Goal: Task Accomplishment & Management: Complete application form

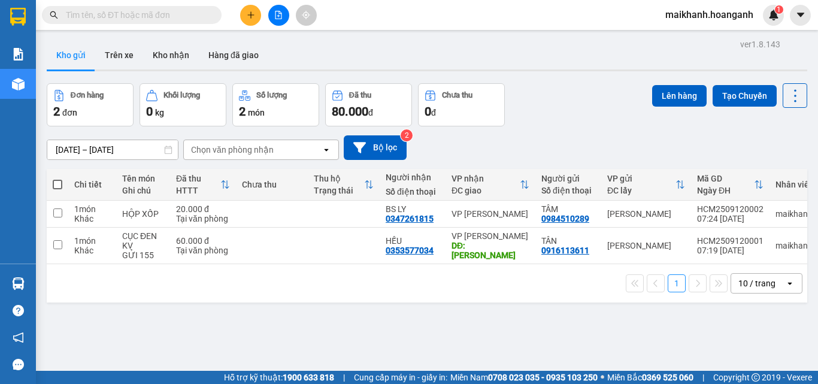
click at [195, 16] on input "text" at bounding box center [136, 14] width 141 height 13
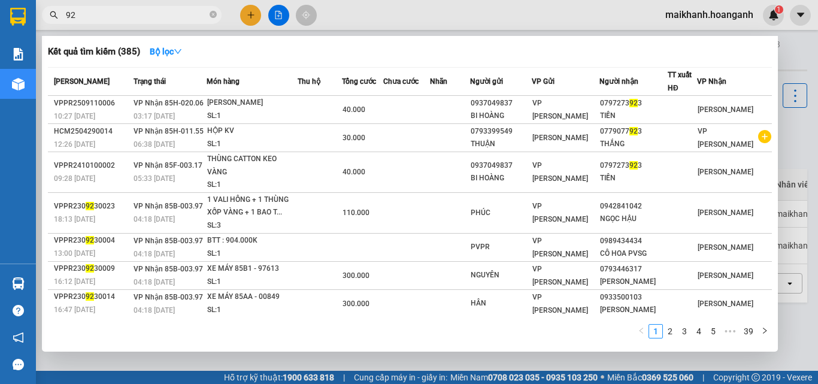
type input "923"
click at [214, 13] on icon "close-circle" at bounding box center [213, 14] width 7 height 7
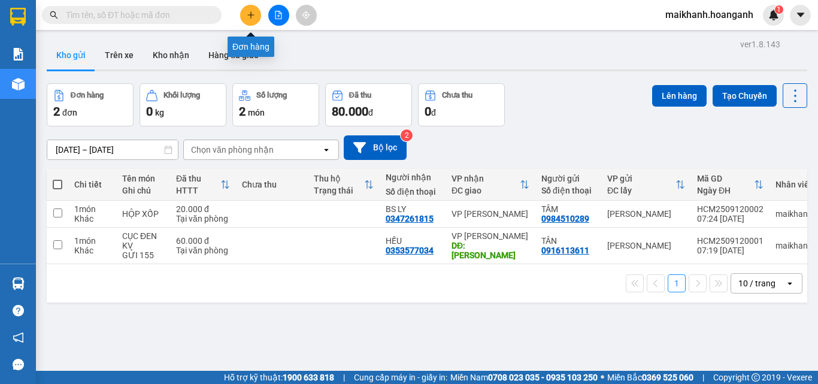
click at [256, 16] on button at bounding box center [250, 15] width 21 height 21
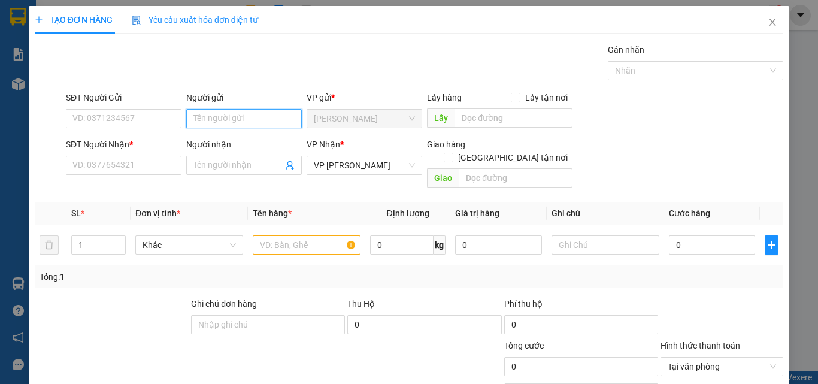
click at [208, 121] on input "Người gửi" at bounding box center [244, 118] width 116 height 19
type input "TOÀN"
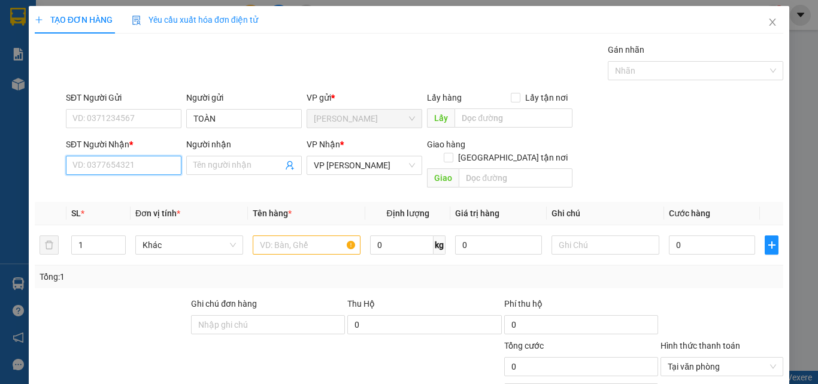
click at [144, 159] on input "SĐT Người Nhận *" at bounding box center [124, 165] width 116 height 19
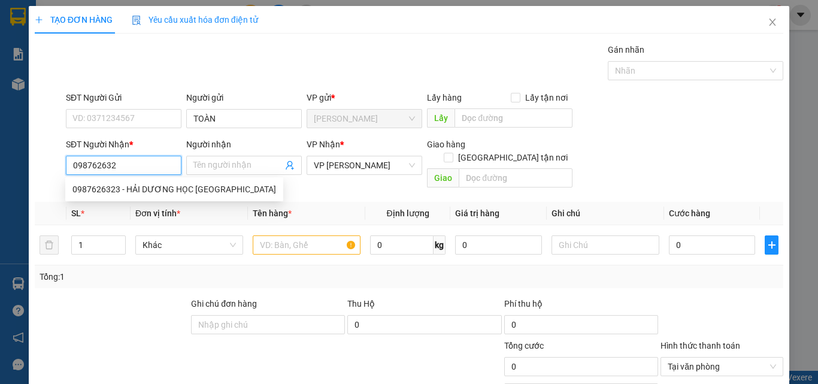
type input "0987626323"
click at [116, 187] on div "0987626323 - HẢI DƯƠNG HỌC [GEOGRAPHIC_DATA]" at bounding box center [174, 189] width 204 height 13
type input "HẢI DƯƠNG HỌC OK"
type input "GIAO 25/8=80K"
type input "80.000"
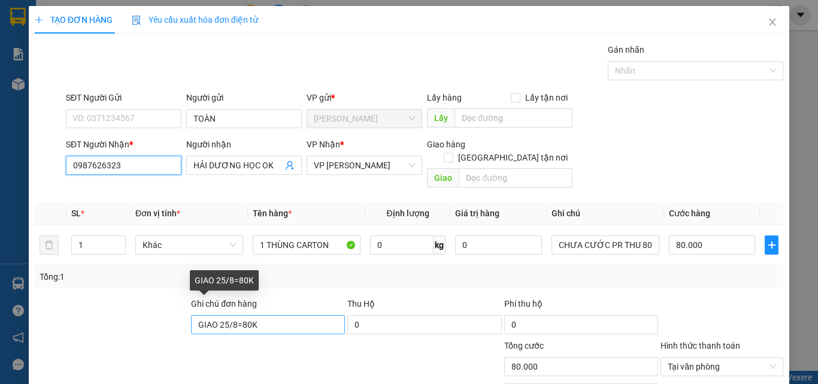
type input "0987626323"
click at [271, 315] on input "GIAO 25/8=80K" at bounding box center [268, 324] width 154 height 19
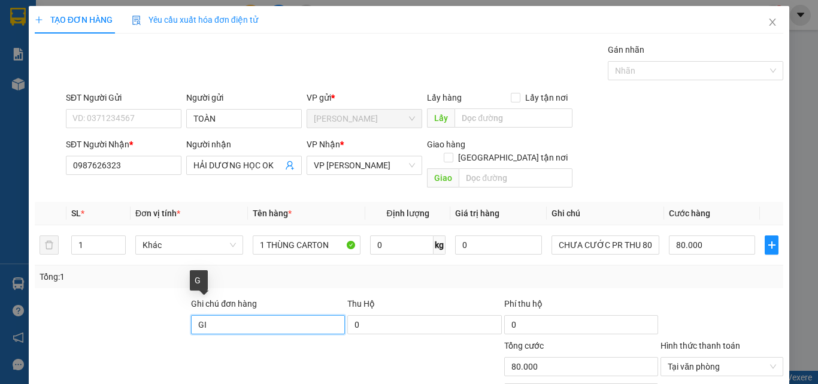
type input "G"
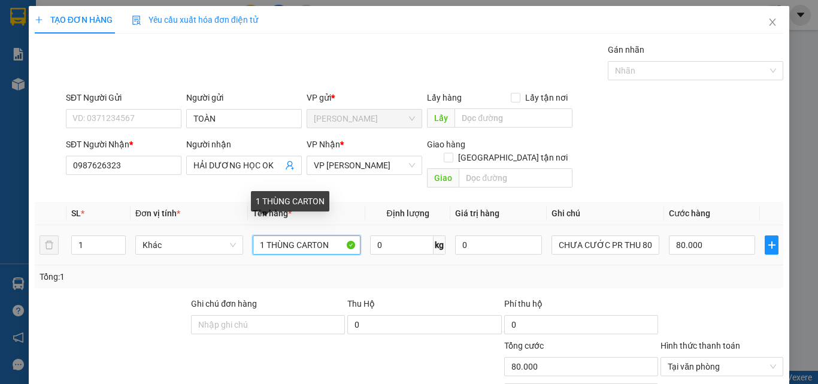
click at [262, 236] on input "1 THÙNG CARTON" at bounding box center [307, 244] width 108 height 19
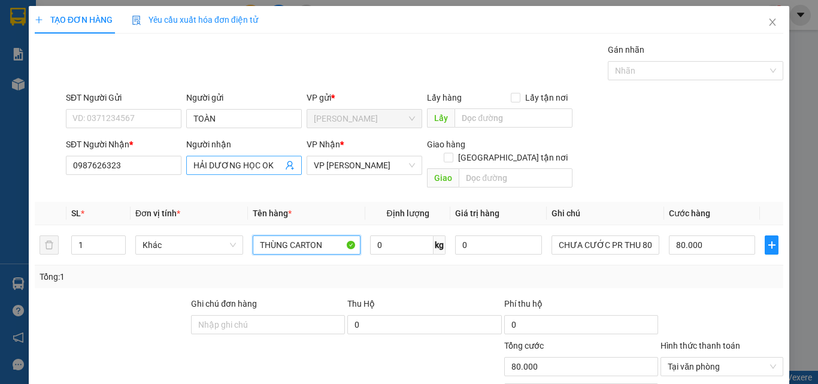
type input "THÙNG CARTON"
click at [280, 168] on span "HẢI DƯƠNG HỌC OK" at bounding box center [244, 165] width 116 height 19
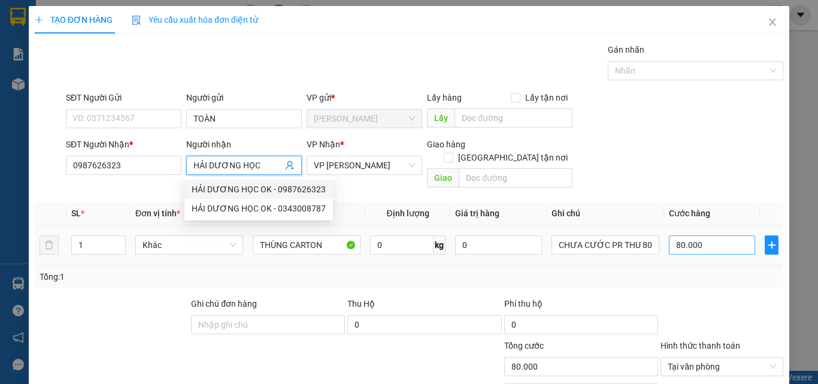
type input "HẢI DƯƠNG HỌC"
click at [714, 235] on input "80.000" at bounding box center [712, 244] width 86 height 19
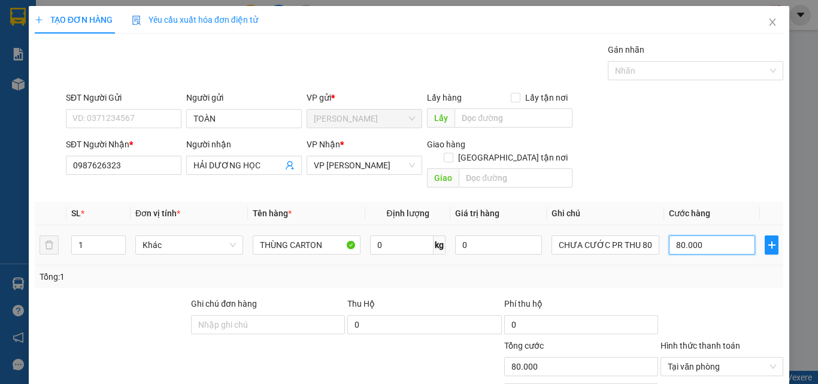
type input "0"
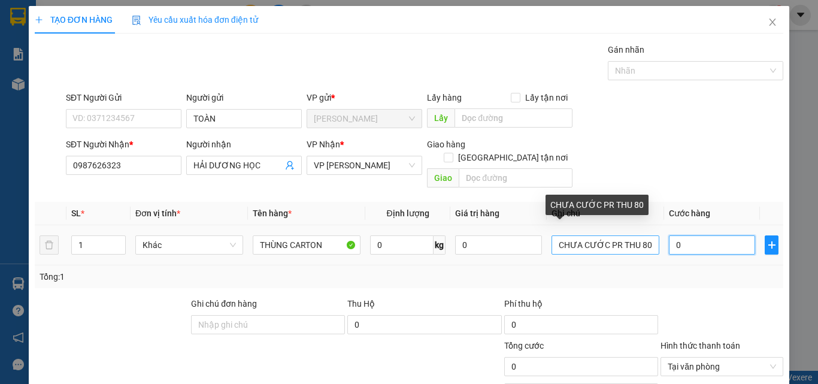
type input "0"
click at [637, 235] on input "CHƯA CƯỚC PR THU 80" at bounding box center [605, 244] width 108 height 19
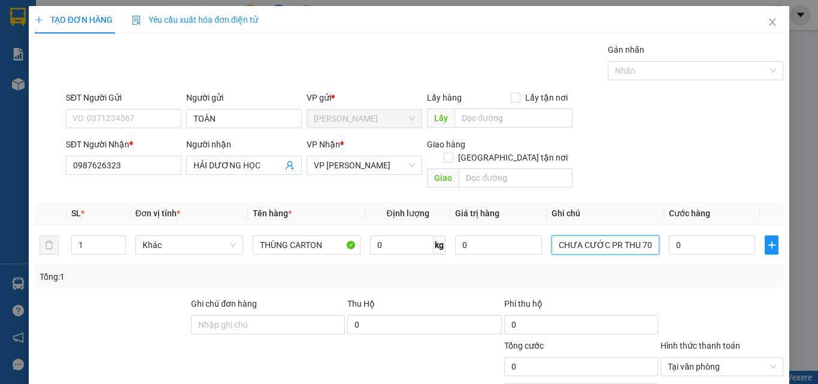
type input "CHƯA CƯỚC PR THU 70"
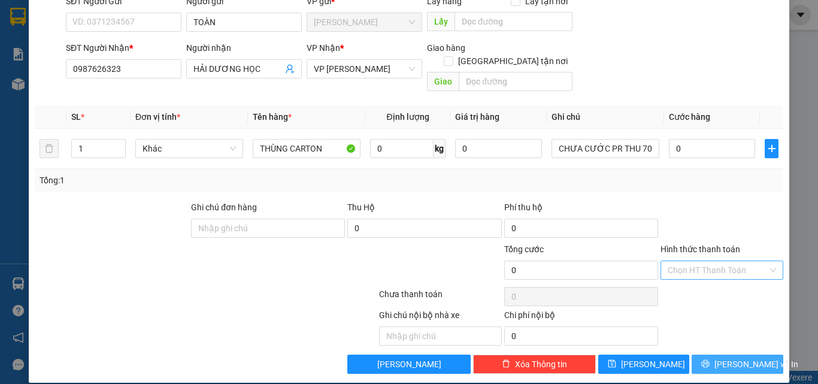
click at [740, 357] on span "[PERSON_NAME] và In" at bounding box center [756, 363] width 84 height 13
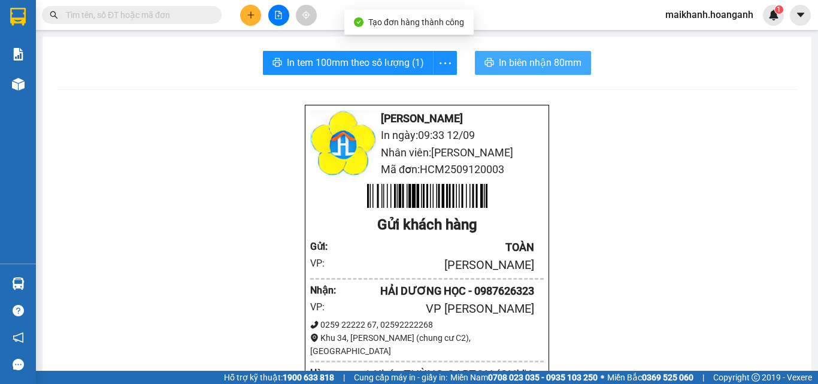
click at [522, 60] on span "In biên nhận 80mm" at bounding box center [540, 62] width 83 height 15
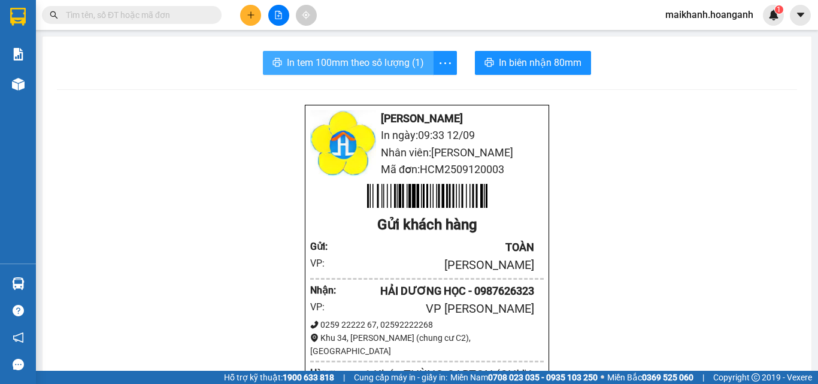
click at [339, 66] on span "In tem 100mm theo số lượng (1)" at bounding box center [355, 62] width 137 height 15
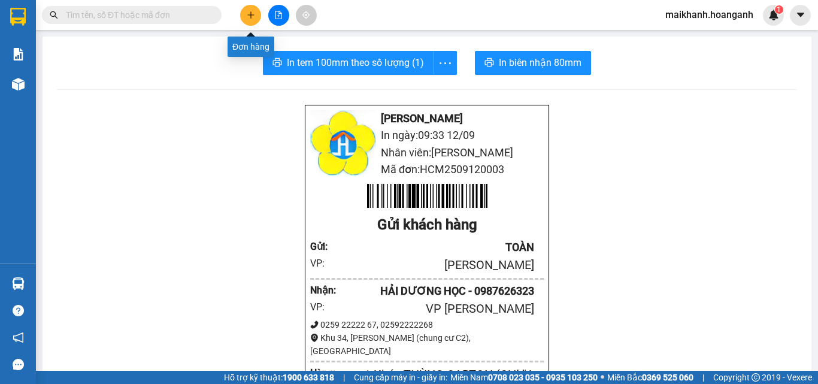
click at [248, 16] on icon "plus" at bounding box center [251, 15] width 8 height 8
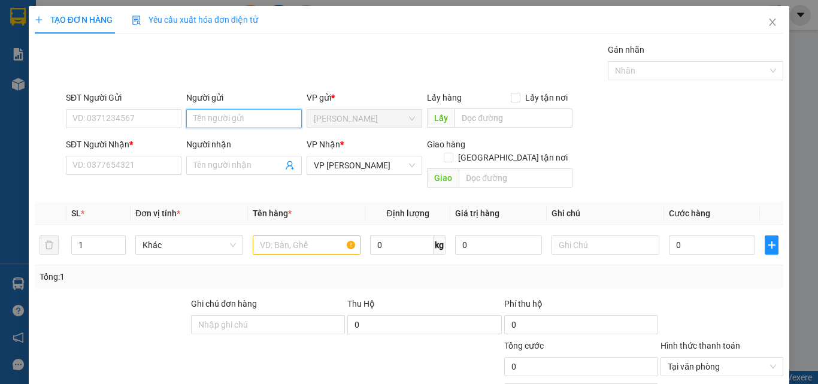
click at [225, 116] on input "Người gửi" at bounding box center [244, 118] width 116 height 19
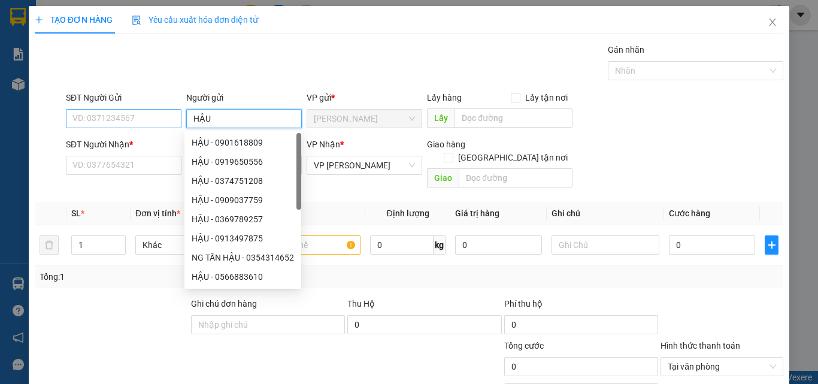
type input "HẬU"
click at [141, 123] on input "SĐT Người Gửi" at bounding box center [124, 118] width 116 height 19
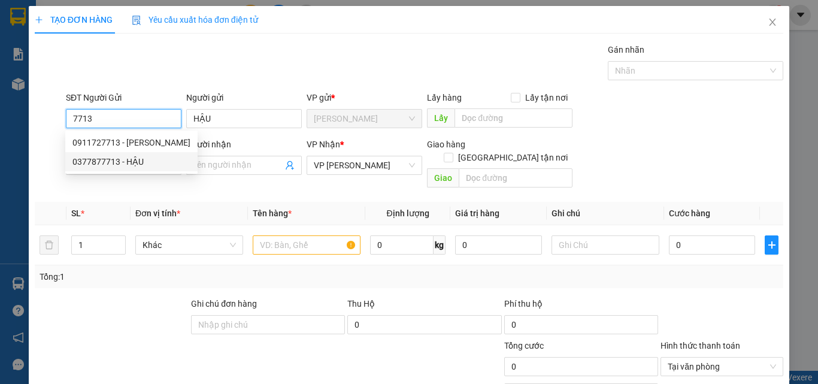
click at [110, 162] on div "0377877713 - HẬU" at bounding box center [131, 161] width 118 height 13
type input "0377877713"
type input "30.000"
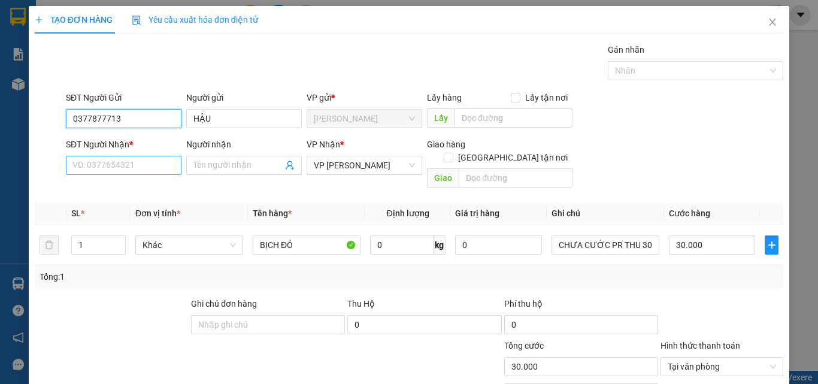
type input "0377877713"
click at [129, 163] on input "SĐT Người Nhận *" at bounding box center [124, 165] width 116 height 19
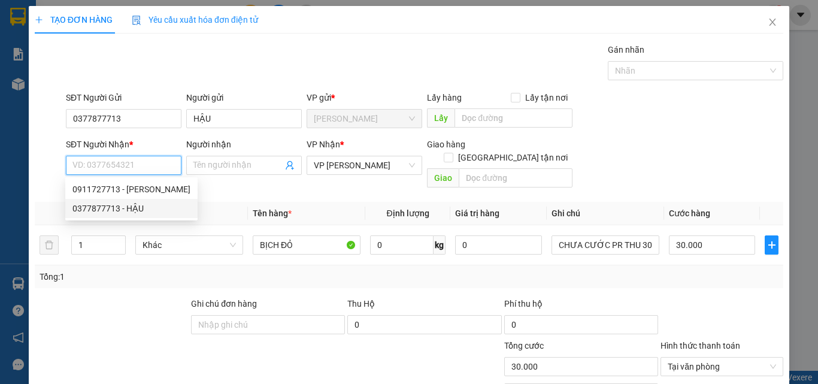
click at [115, 207] on div "0377877713 - HẬU" at bounding box center [131, 208] width 118 height 13
type input "0377877713"
type input "HẬU"
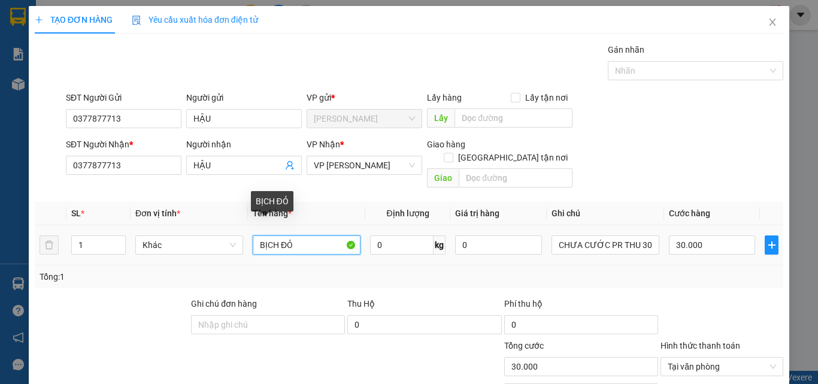
click at [301, 235] on input "BỊCH ĐỎ" at bounding box center [307, 244] width 108 height 19
type input "BỊCH XÁM"
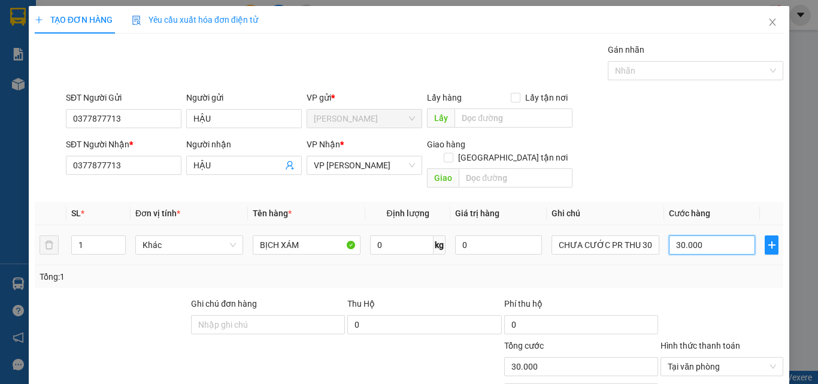
click at [705, 235] on input "30.000" at bounding box center [712, 244] width 86 height 19
type input "0"
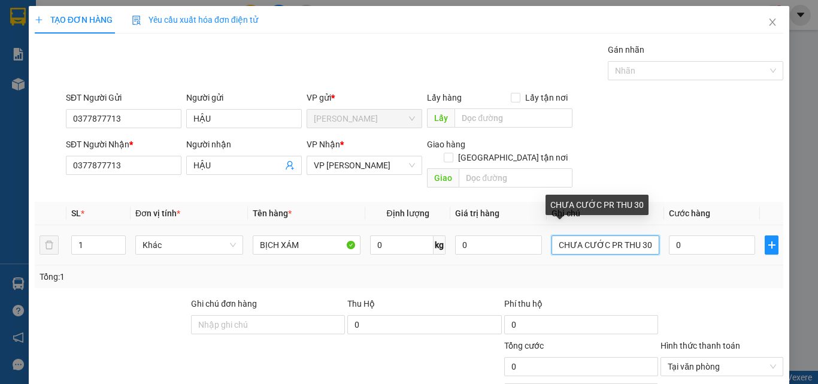
click at [551, 237] on input "CHƯA CƯỚC PR THU 30" at bounding box center [605, 244] width 108 height 19
type input "GỬI 155..CHƯA CƯỚC PR THU 30"
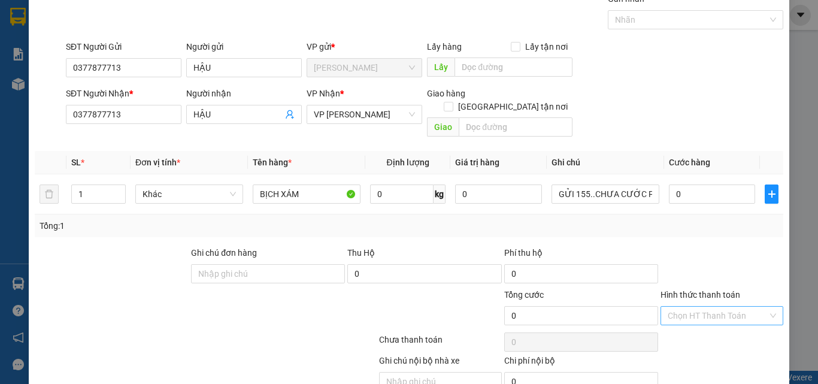
scroll to position [96, 0]
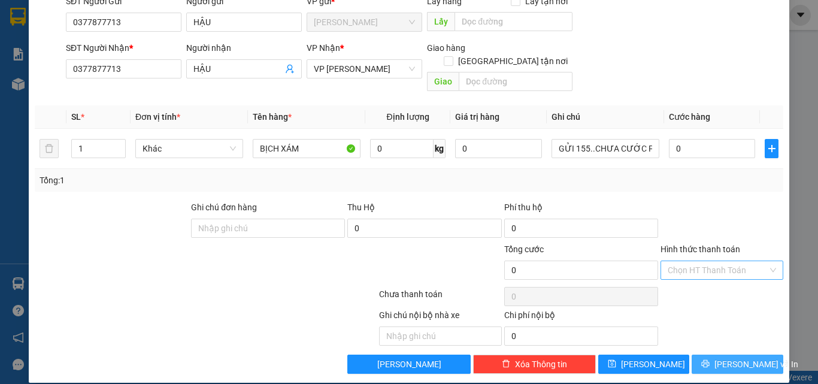
click at [745, 357] on span "[PERSON_NAME] và In" at bounding box center [756, 363] width 84 height 13
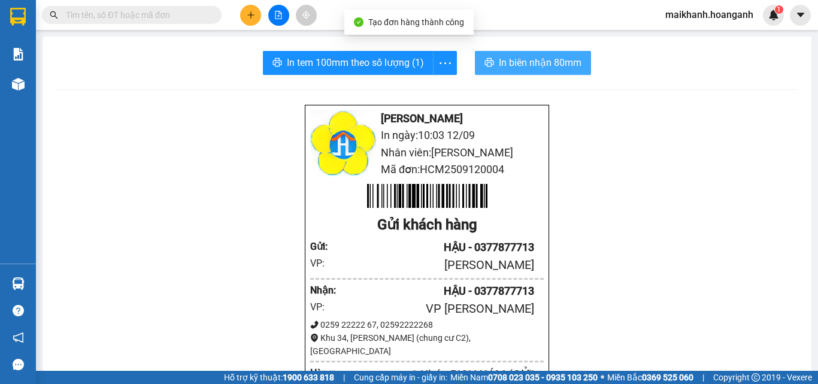
click at [516, 64] on span "In biên nhận 80mm" at bounding box center [540, 62] width 83 height 15
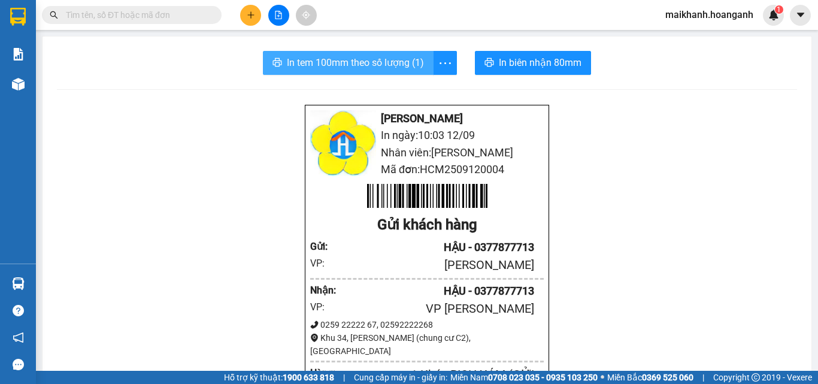
click at [383, 66] on span "In tem 100mm theo số lượng (1)" at bounding box center [355, 62] width 137 height 15
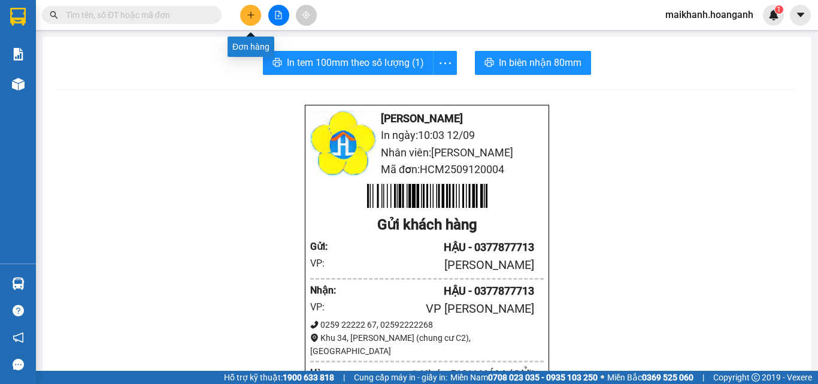
click at [253, 11] on icon "plus" at bounding box center [251, 15] width 8 height 8
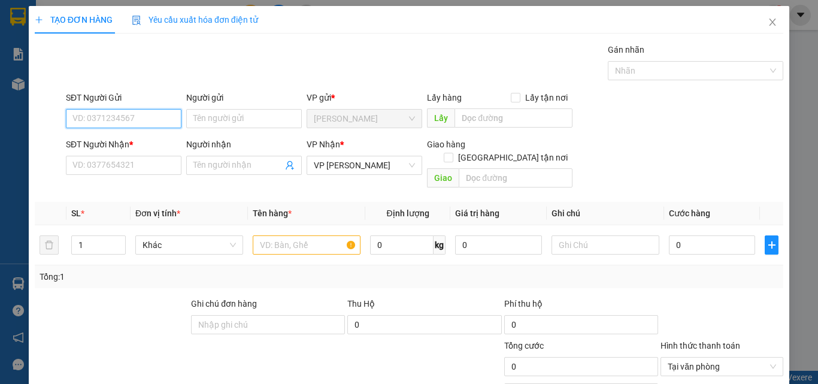
click at [139, 118] on input "SĐT Người Gửi" at bounding box center [124, 118] width 116 height 19
type input "0931896836"
click at [120, 140] on div "0931896836 - KHANG THẮNG" at bounding box center [128, 142] width 113 height 13
type input "KHANG THẮNG"
type input "50.000"
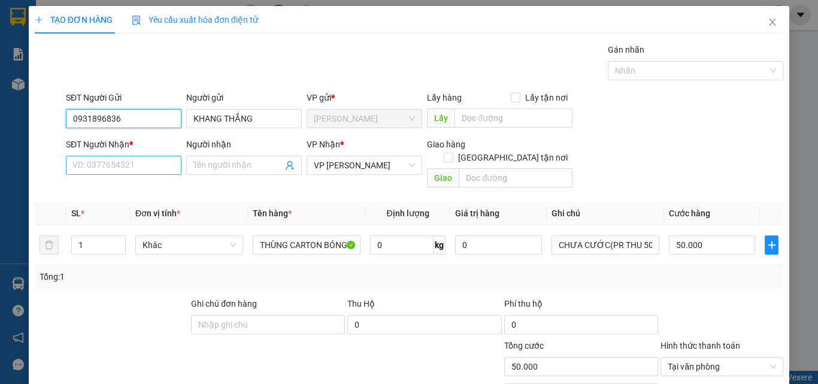
type input "0931896836"
click at [143, 167] on input "SĐT Người Nhận *" at bounding box center [124, 165] width 116 height 19
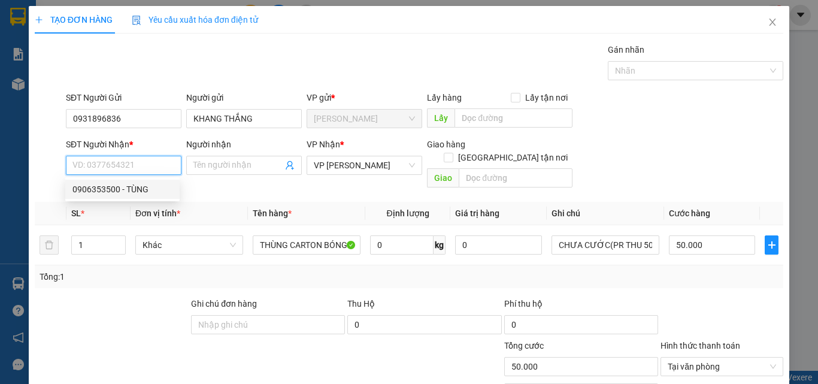
click at [125, 190] on div "0906353500 - TÙNG" at bounding box center [122, 189] width 100 height 13
type input "0906353500"
type input "TÙNG"
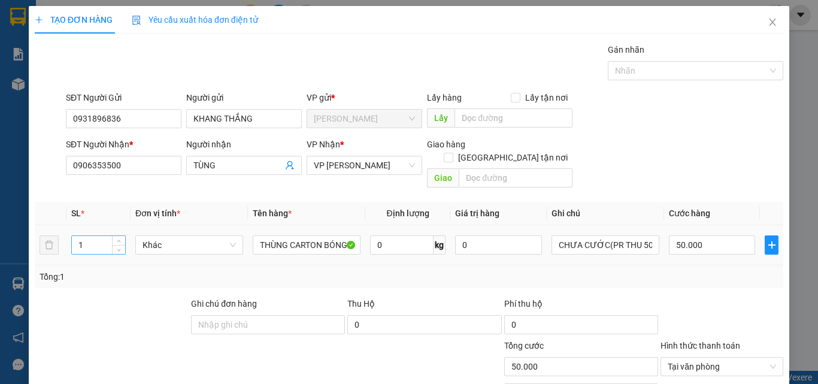
click at [90, 236] on input "1" at bounding box center [98, 245] width 53 height 18
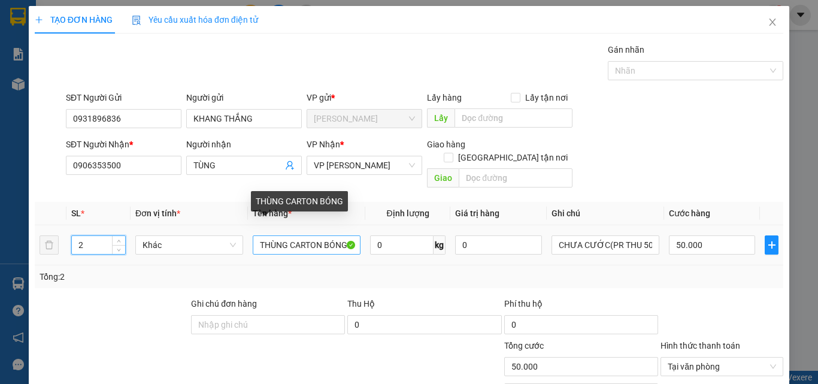
type input "2"
click at [349, 235] on input "THÙNG CARTON BÓNG" at bounding box center [307, 244] width 108 height 19
type input "0"
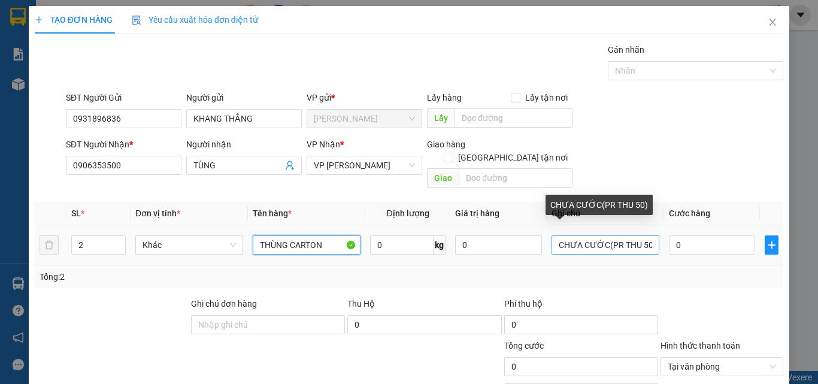
type input "THÙNG CARTON"
click at [638, 238] on input "CHƯA CƯỚC(PR THU 50)" at bounding box center [605, 244] width 108 height 19
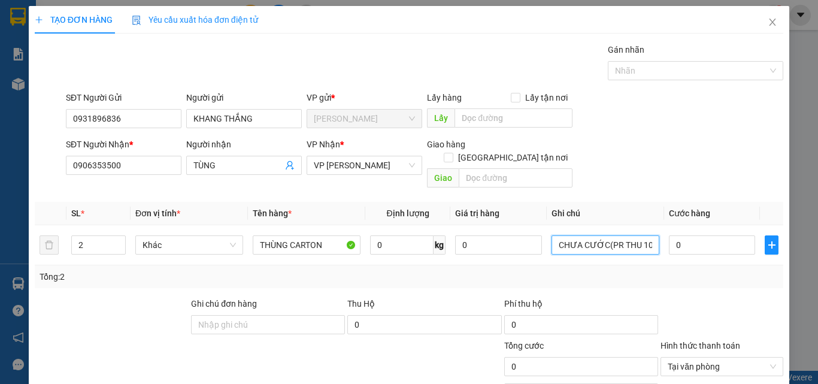
type input "CHƯA CƯỚC(PR THU 100)"
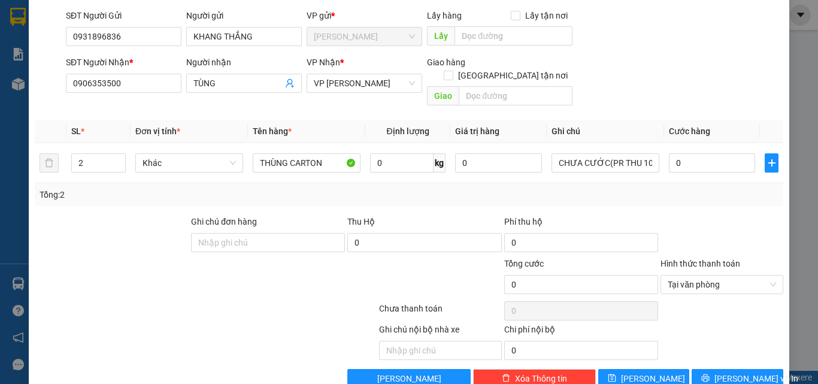
scroll to position [84, 0]
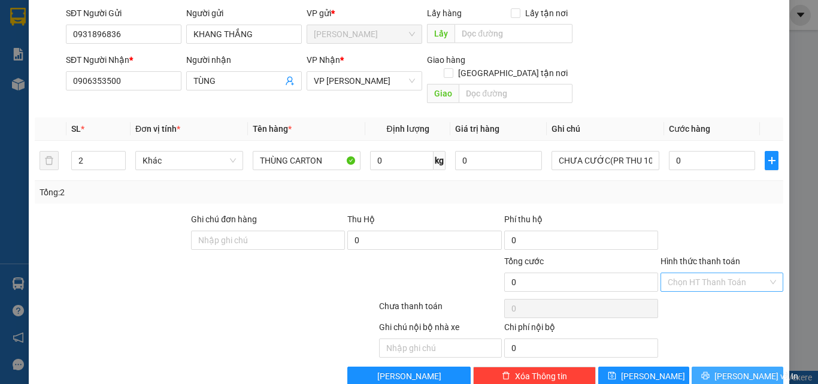
click at [748, 369] on span "[PERSON_NAME] và In" at bounding box center [756, 375] width 84 height 13
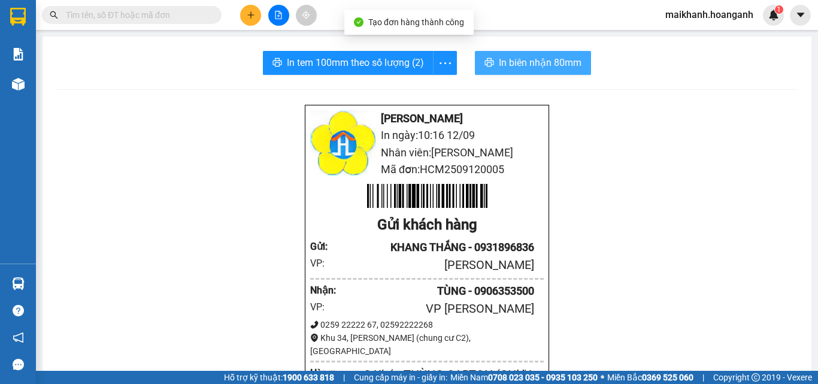
click at [530, 64] on span "In biên nhận 80mm" at bounding box center [540, 62] width 83 height 15
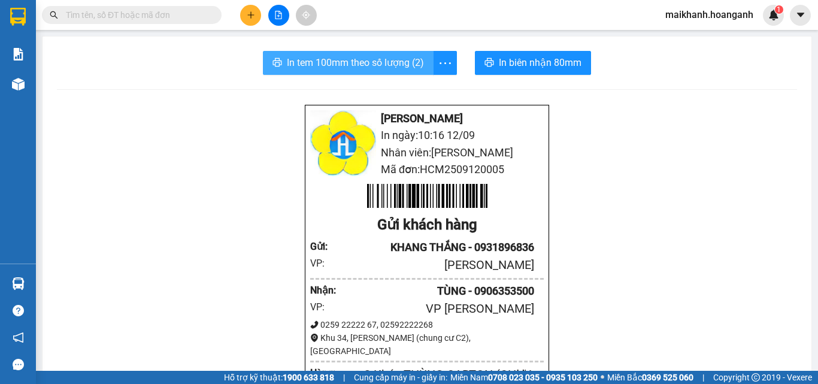
click at [369, 59] on span "In tem 100mm theo số lượng (2)" at bounding box center [355, 62] width 137 height 15
click at [250, 14] on icon "plus" at bounding box center [251, 15] width 8 height 8
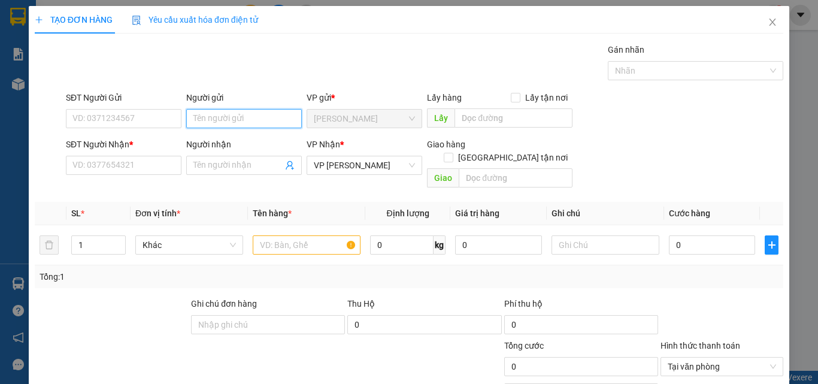
click at [237, 113] on input "Người gửi" at bounding box center [244, 118] width 116 height 19
type input "CHÚ HOÀ"
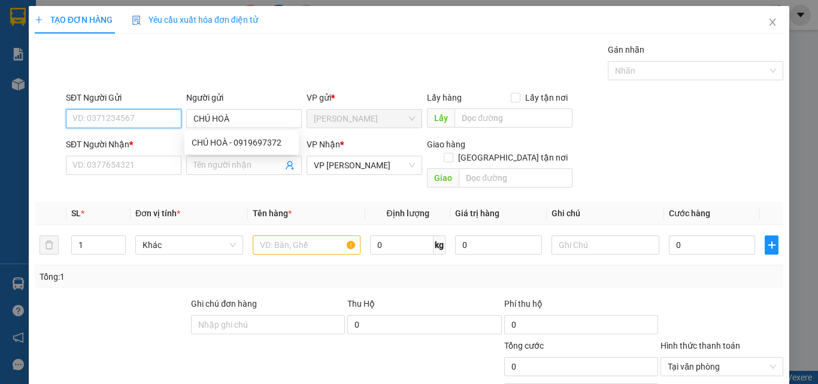
click at [126, 120] on input "SĐT Người Gửi" at bounding box center [124, 118] width 116 height 19
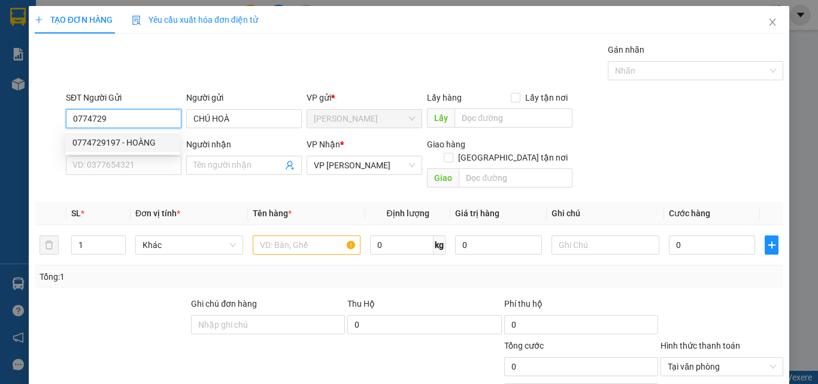
click at [117, 144] on div "0774729197 - HOÀNG" at bounding box center [122, 142] width 100 height 13
type input "0774729197"
type input "HOÀNG"
type input "30.000"
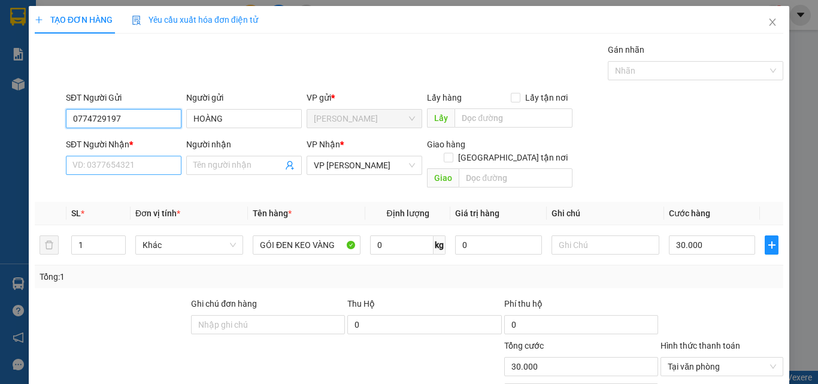
type input "0774729197"
click at [143, 167] on input "SĐT Người Nhận *" at bounding box center [124, 165] width 116 height 19
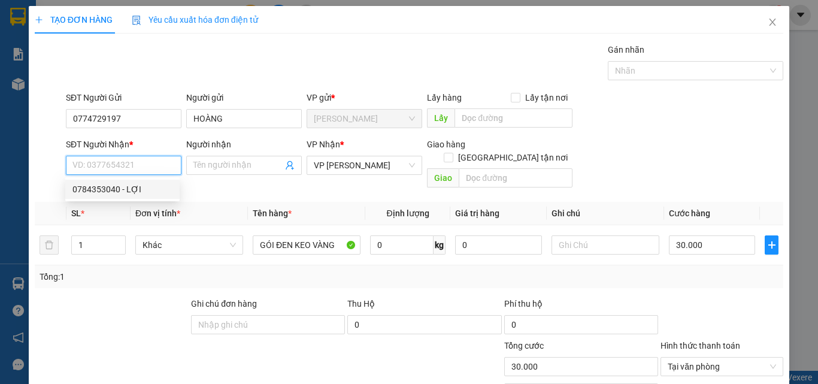
click at [148, 190] on div "0784353040 - LỢI" at bounding box center [122, 189] width 100 height 13
type input "0784353040"
type input "LỢI"
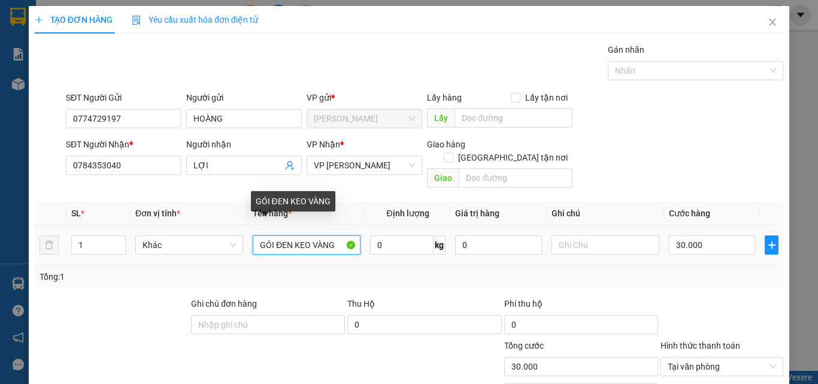
click at [341, 237] on input "GÓI ĐEN KEO VÀNG" at bounding box center [307, 244] width 108 height 19
type input "G"
type input "HỘP BÁNH TRONG BỊ BÁNH"
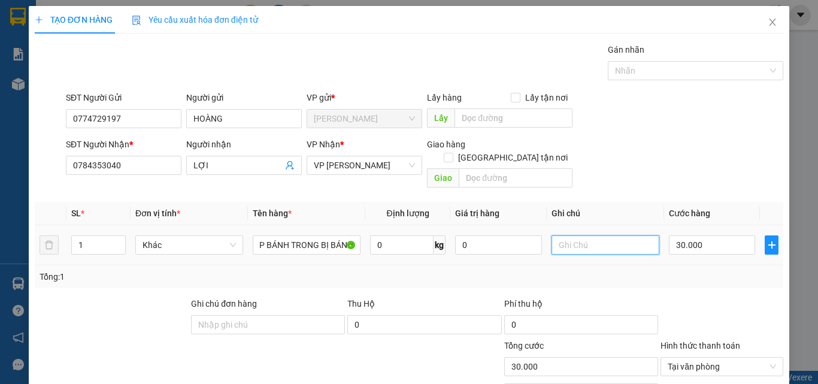
scroll to position [0, 0]
click at [598, 235] on input "text" at bounding box center [605, 244] width 108 height 19
type input "GỬI 155"
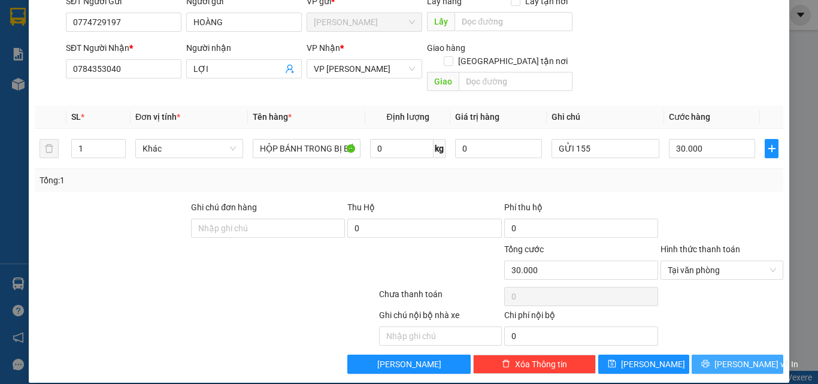
click at [731, 357] on span "[PERSON_NAME] và In" at bounding box center [756, 363] width 84 height 13
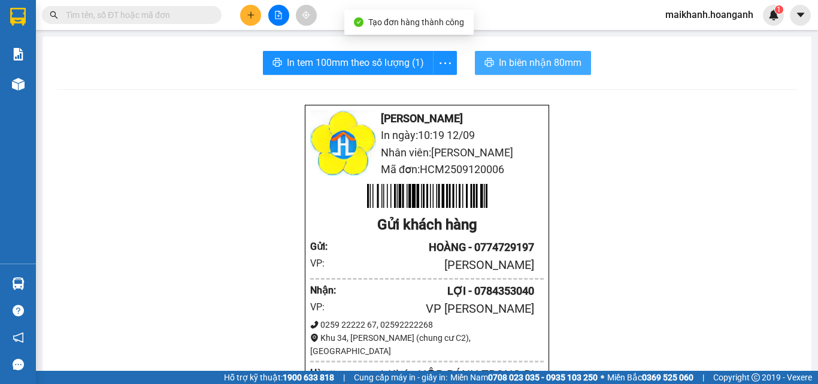
click at [503, 56] on span "In biên nhận 80mm" at bounding box center [540, 62] width 83 height 15
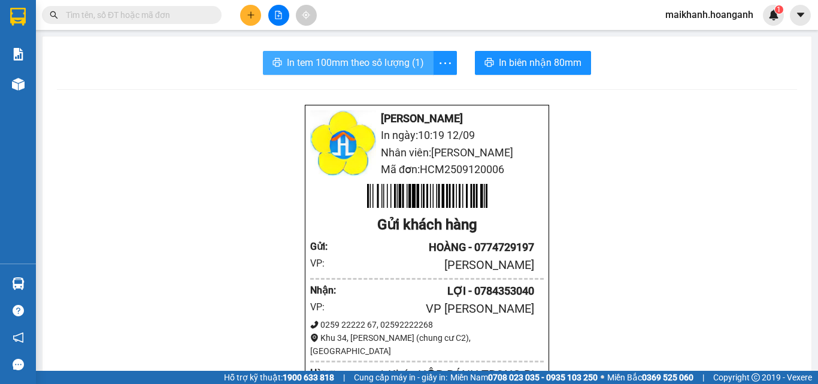
click at [386, 62] on span "In tem 100mm theo số lượng (1)" at bounding box center [355, 62] width 137 height 15
